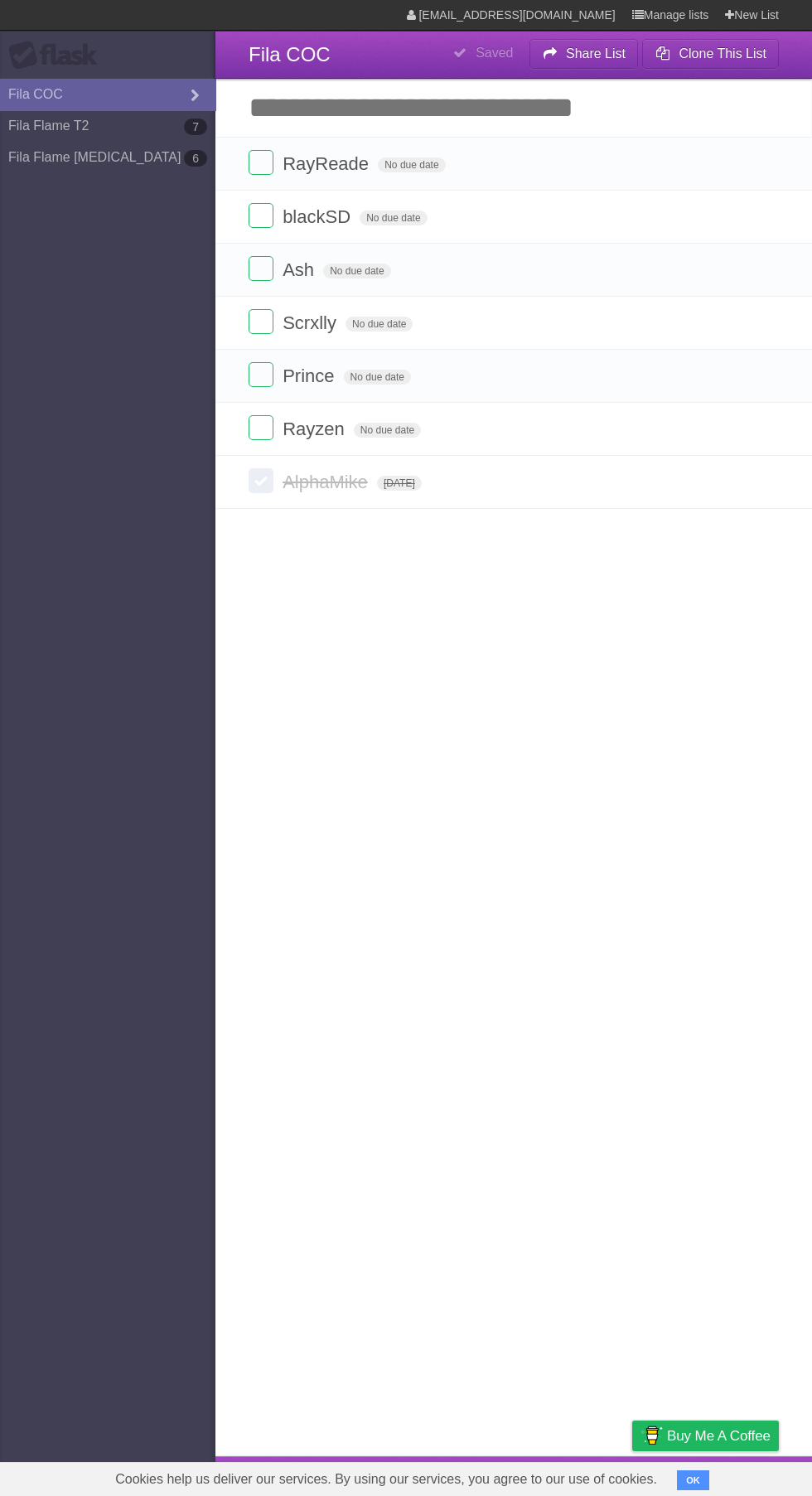
click at [268, 214] on label at bounding box center [261, 215] width 25 height 25
click at [268, 433] on label at bounding box center [261, 427] width 25 height 25
click at [249, 207] on label at bounding box center [261, 215] width 25 height 25
click at [259, 433] on label at bounding box center [261, 427] width 25 height 25
click at [264, 164] on label at bounding box center [261, 162] width 25 height 25
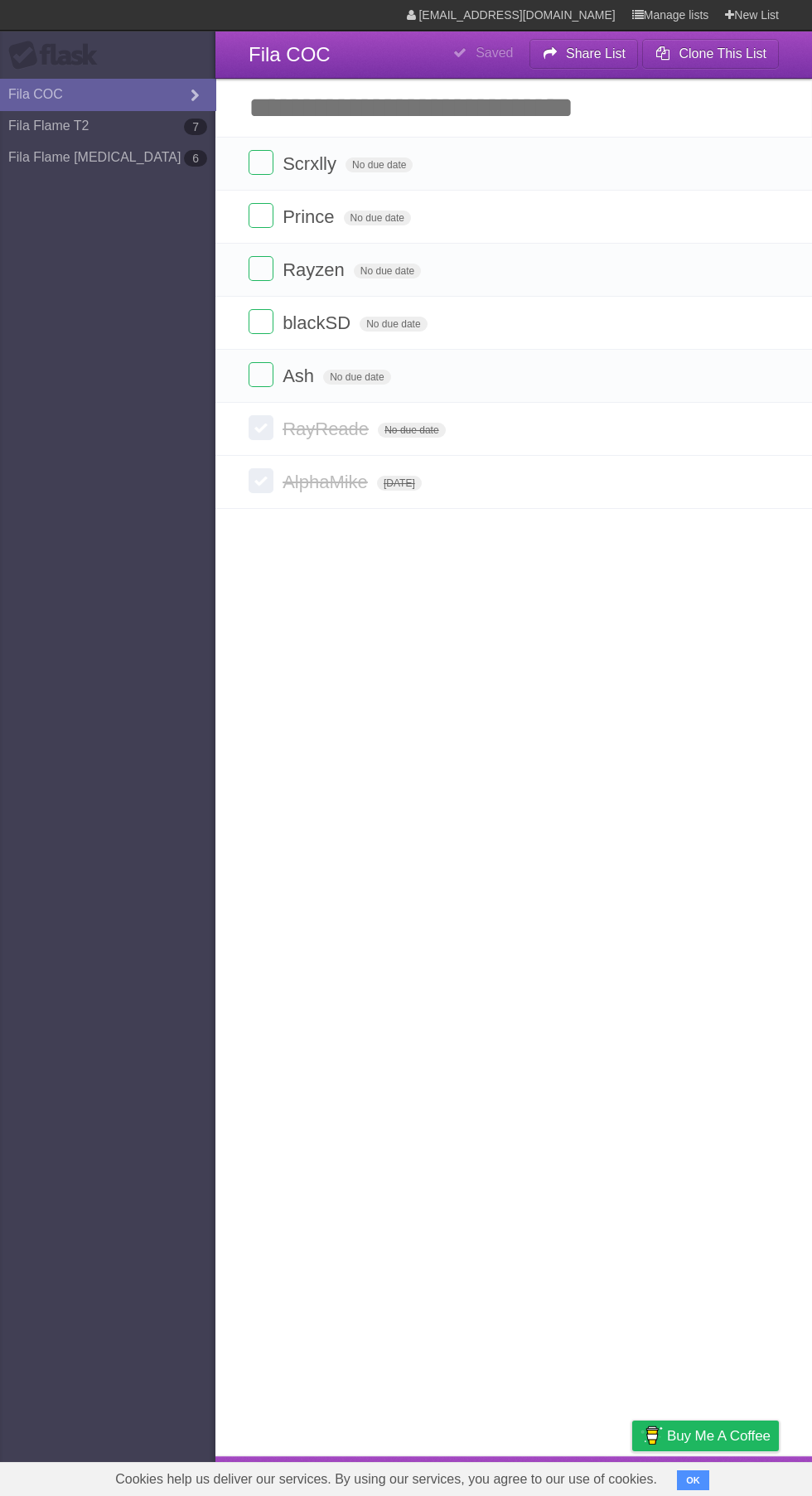
click at [265, 438] on label at bounding box center [261, 427] width 25 height 25
click at [71, 134] on link "Fila Flame T2 7" at bounding box center [108, 126] width 215 height 31
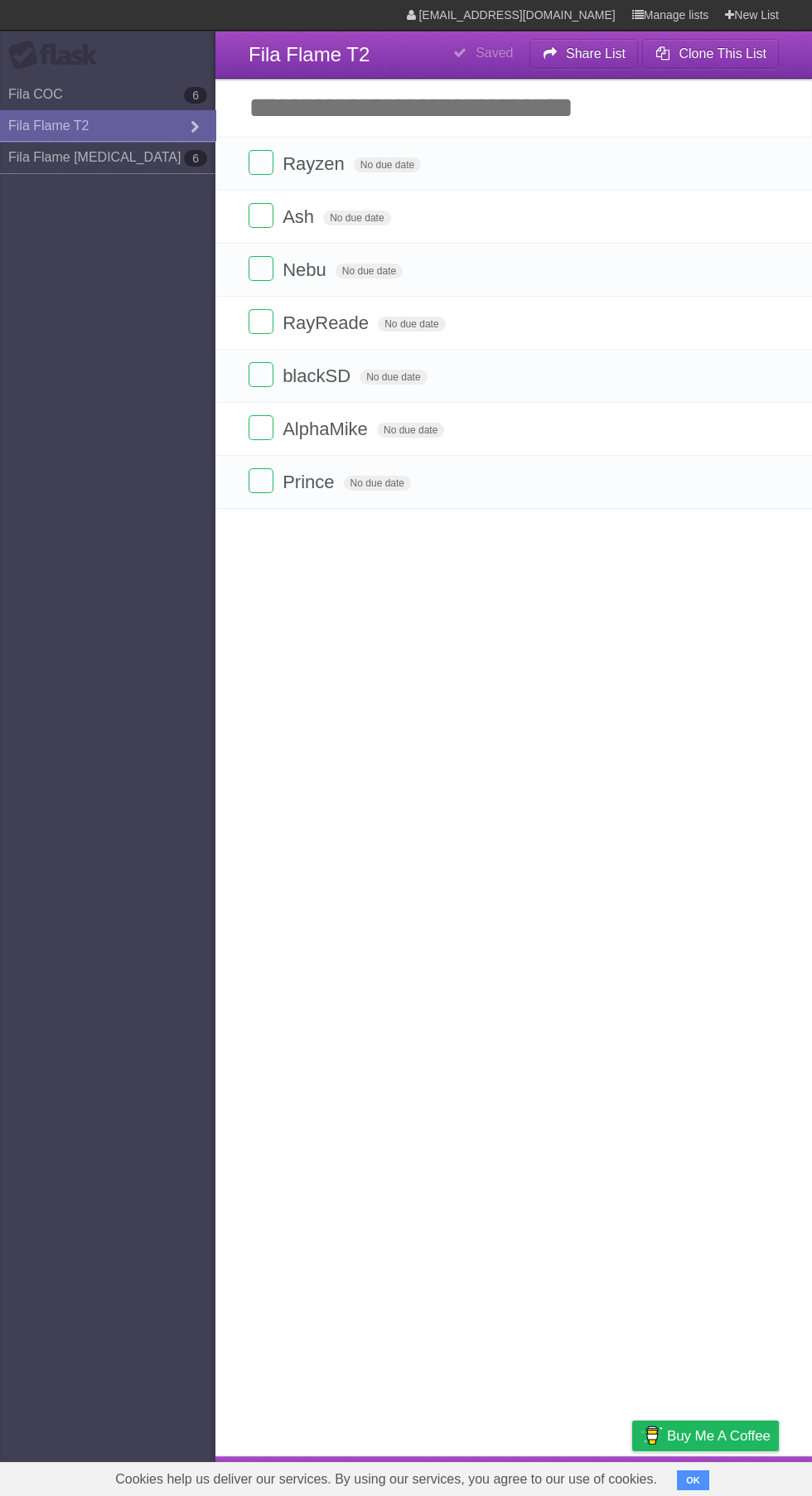
click at [58, 159] on link "Fila Flame [MEDICAL_DATA] 6" at bounding box center [108, 157] width 215 height 31
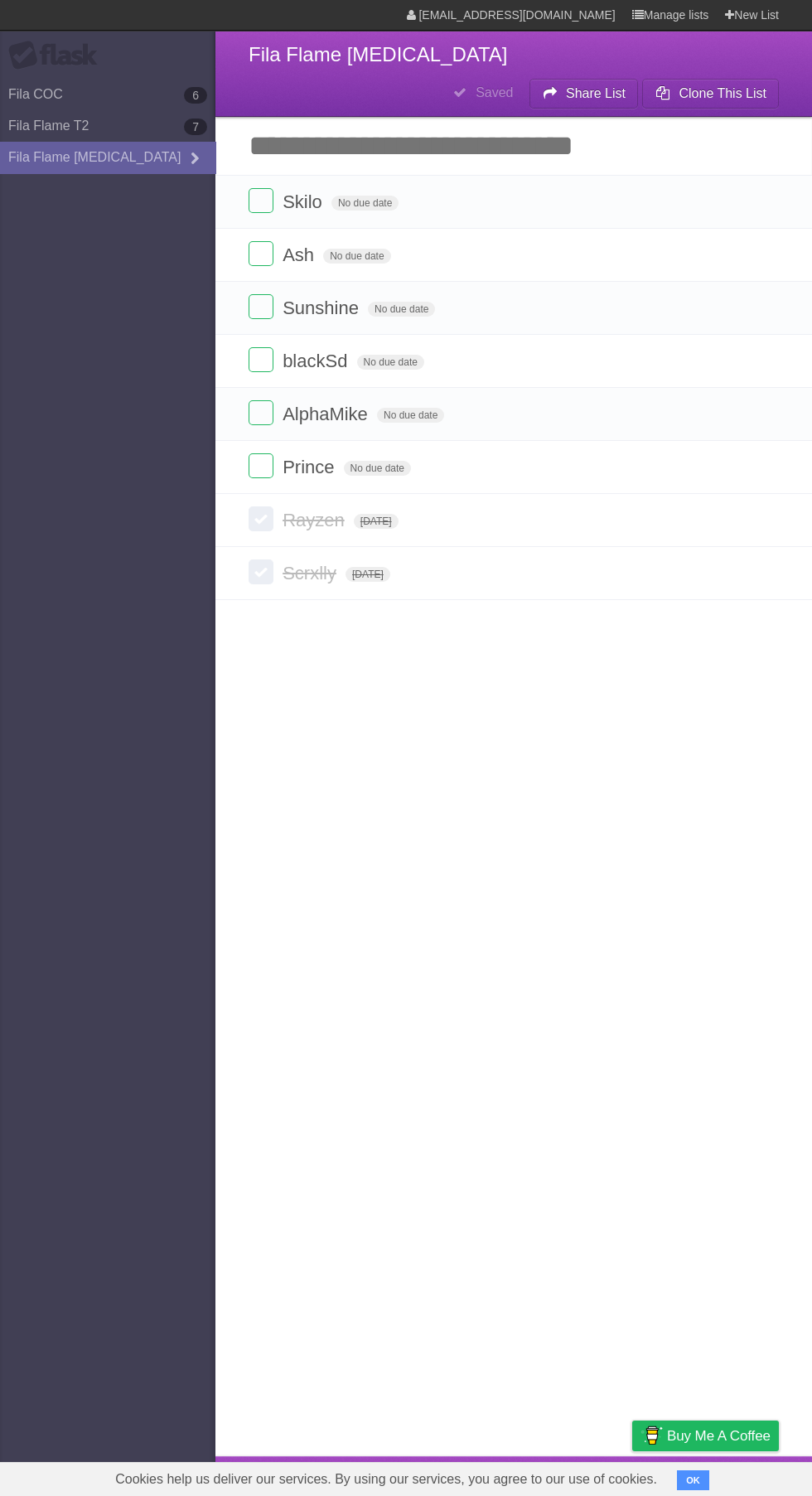
click at [249, 241] on label at bounding box center [261, 253] width 25 height 25
click at [255, 453] on label at bounding box center [261, 465] width 25 height 25
click at [260, 507] on label at bounding box center [261, 519] width 25 height 25
click at [267, 560] on label at bounding box center [261, 572] width 25 height 25
click at [65, 127] on link "Fila Flame T2 7" at bounding box center [108, 126] width 215 height 31
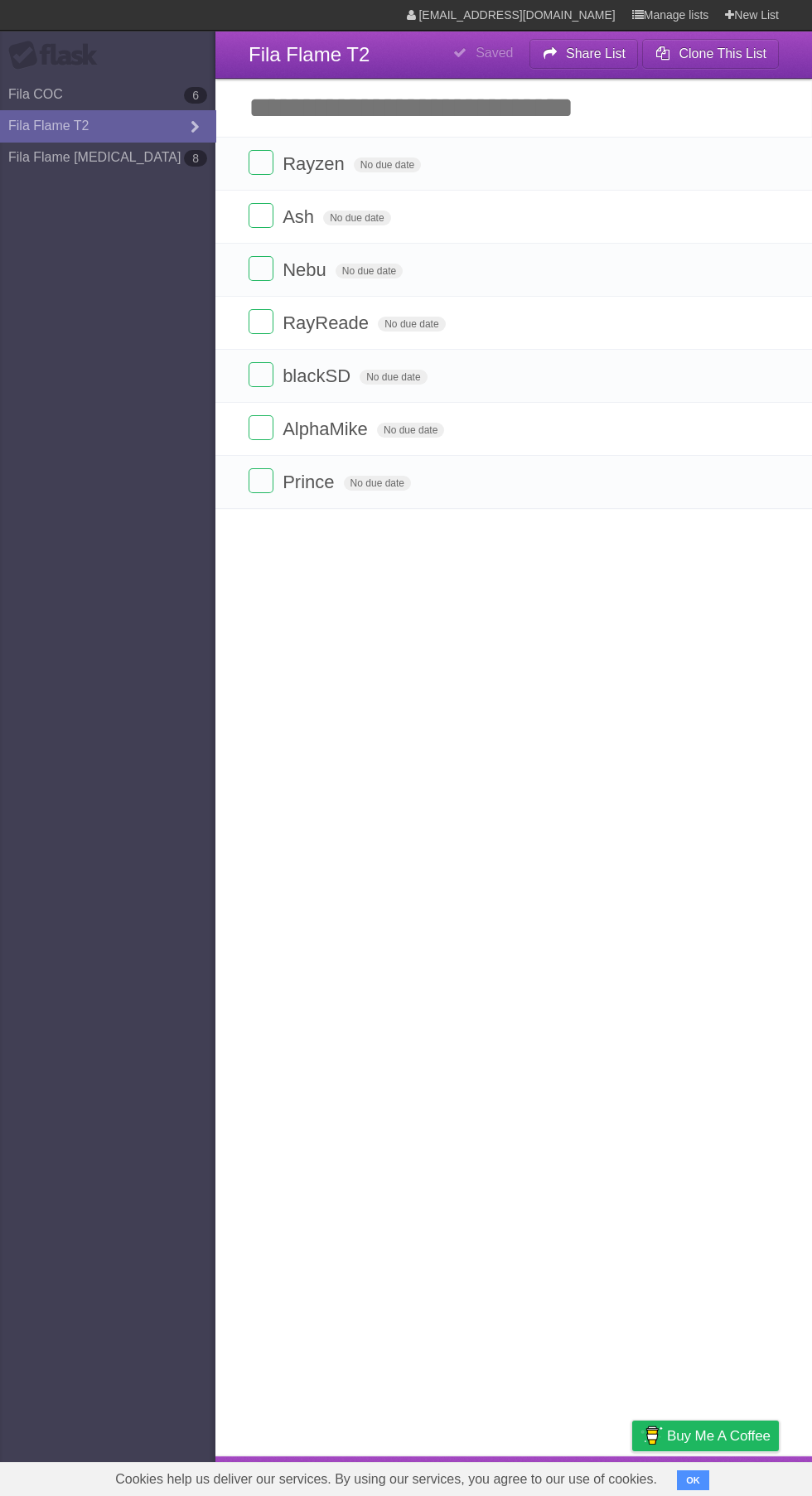
click at [258, 164] on label at bounding box center [261, 162] width 25 height 25
click at [270, 476] on label at bounding box center [261, 481] width 25 height 25
click at [83, 89] on link "Fila COC 6" at bounding box center [108, 95] width 215 height 31
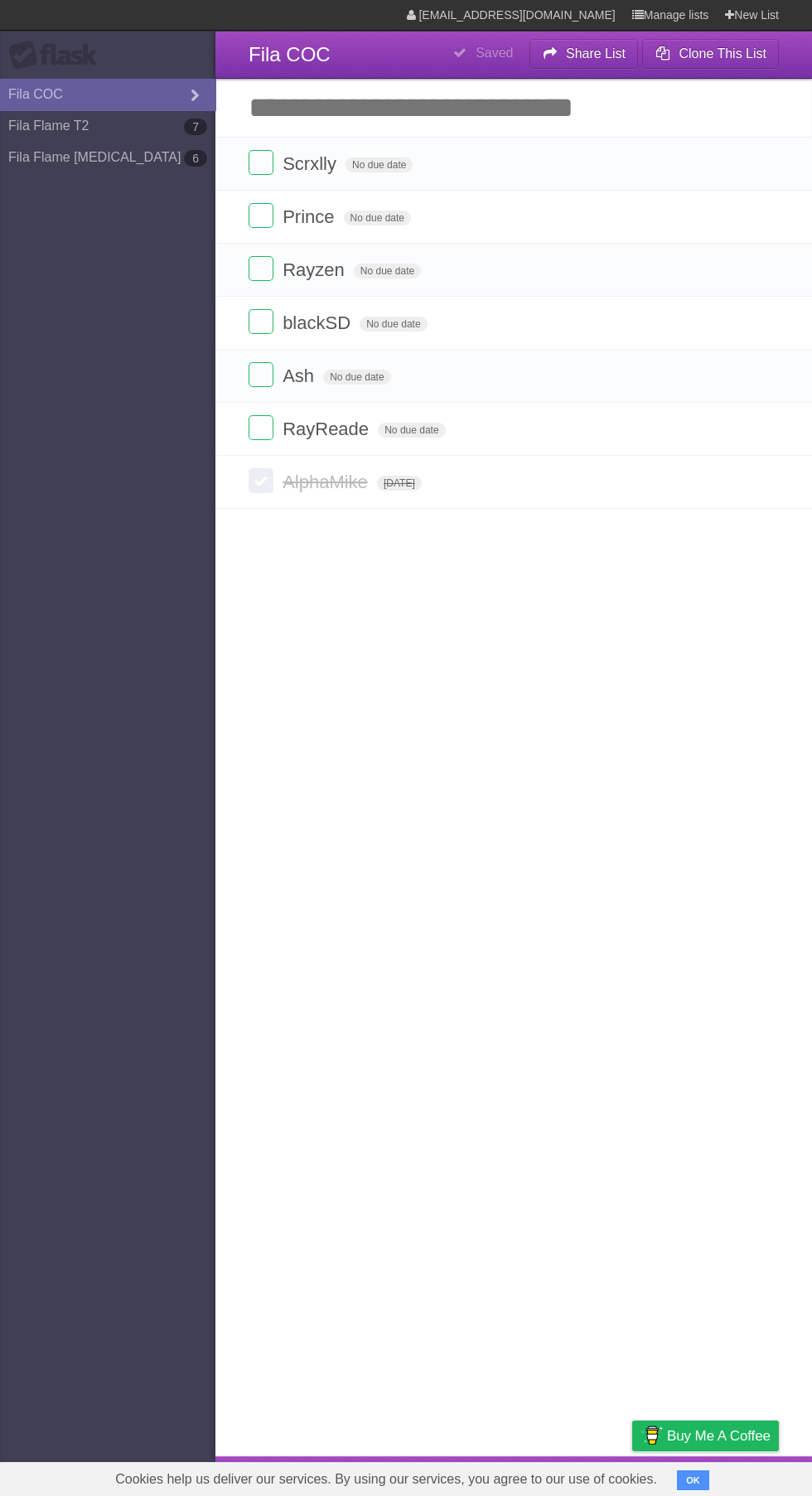
type span "[DATE]"
